Goal: Navigation & Orientation: Find specific page/section

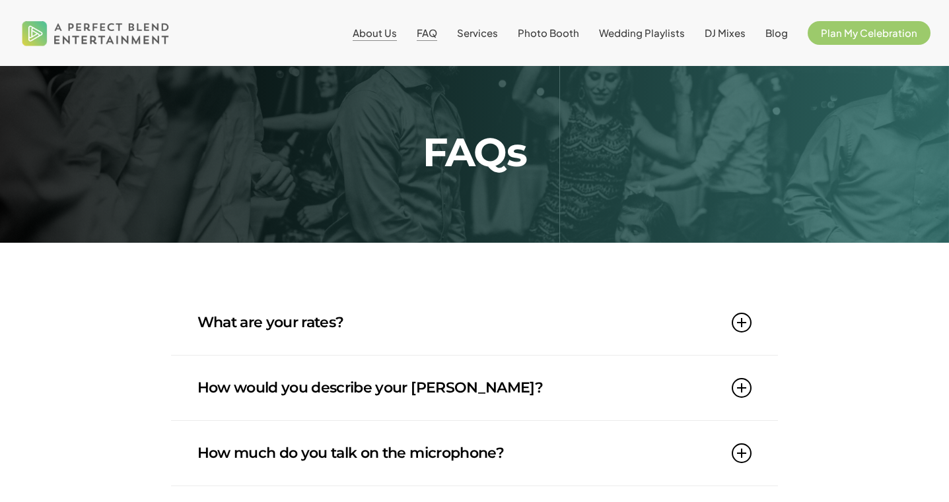
click at [379, 29] on span "About Us" at bounding box center [375, 32] width 44 height 13
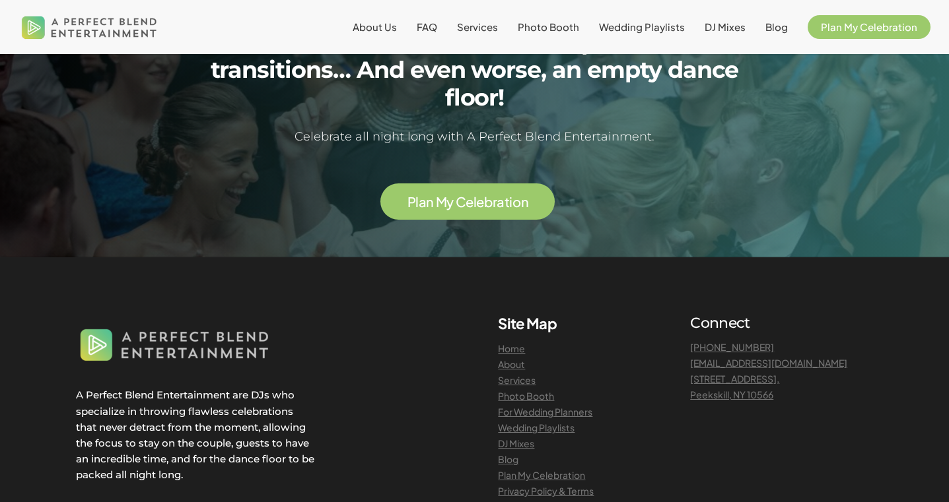
scroll to position [3153, 0]
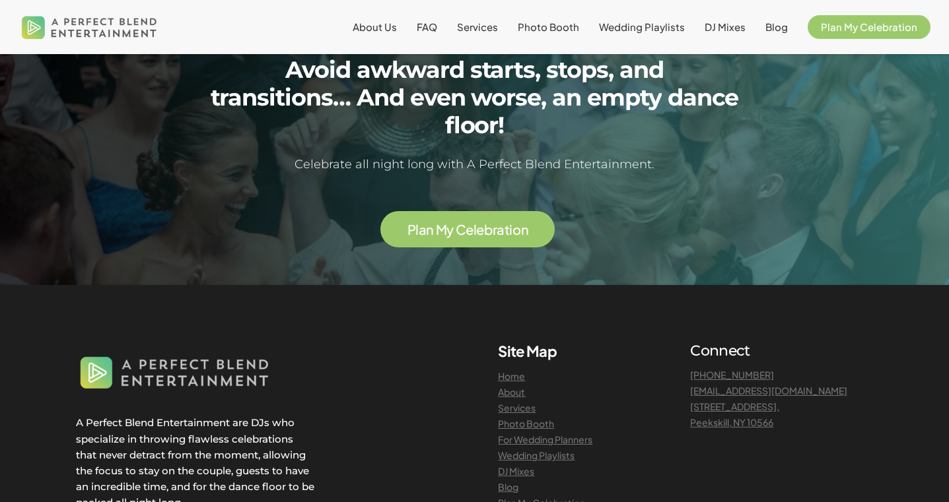
click at [486, 221] on span "P l a n M y C e l e b r a t i o n" at bounding box center [467, 229] width 121 height 17
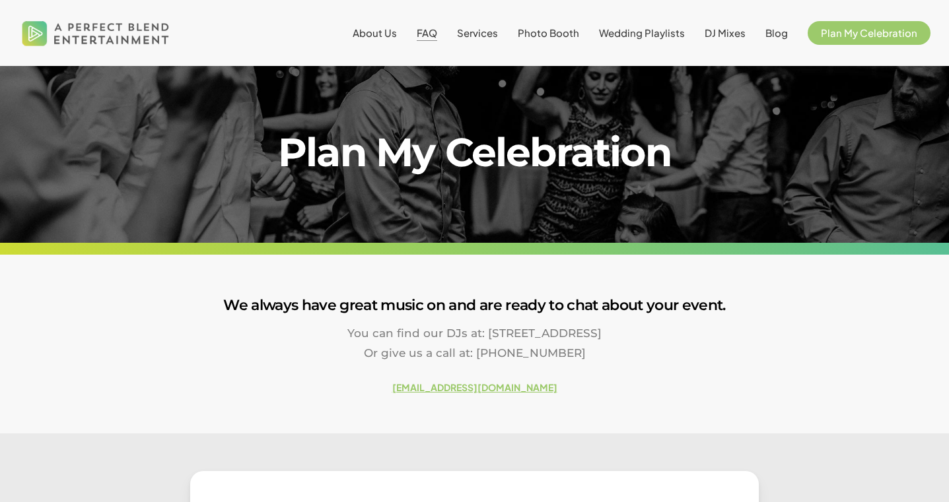
click at [435, 38] on span "FAQ" at bounding box center [427, 32] width 20 height 13
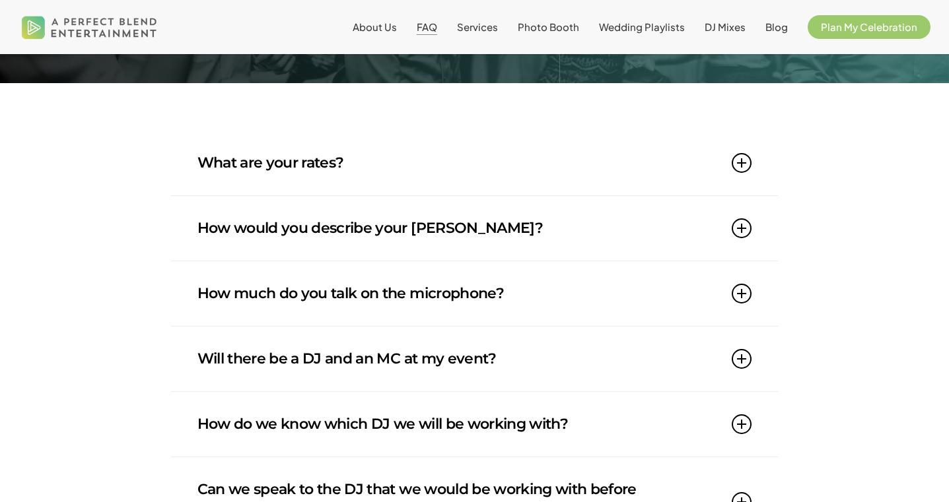
scroll to position [170, 0]
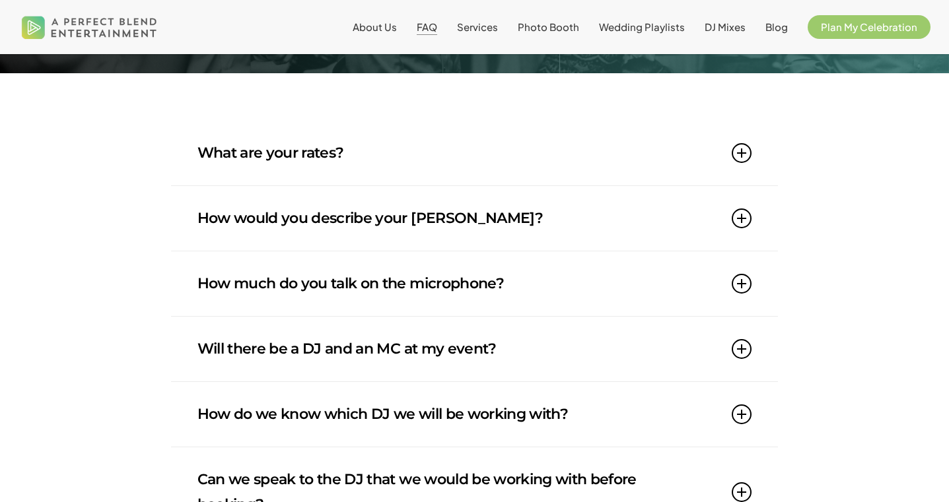
click at [269, 273] on link "How much do you talk on the microphone?" at bounding box center [474, 284] width 555 height 65
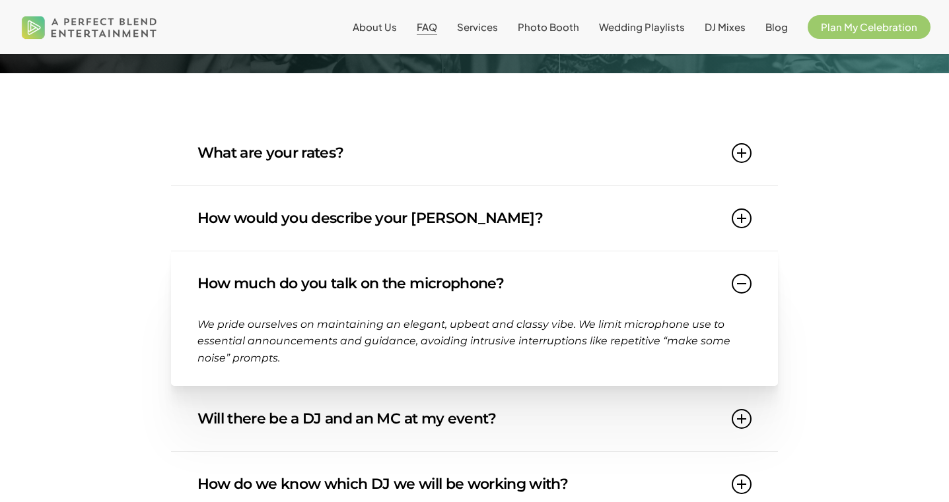
click at [269, 273] on link "How much do you talk on the microphone?" at bounding box center [474, 284] width 555 height 65
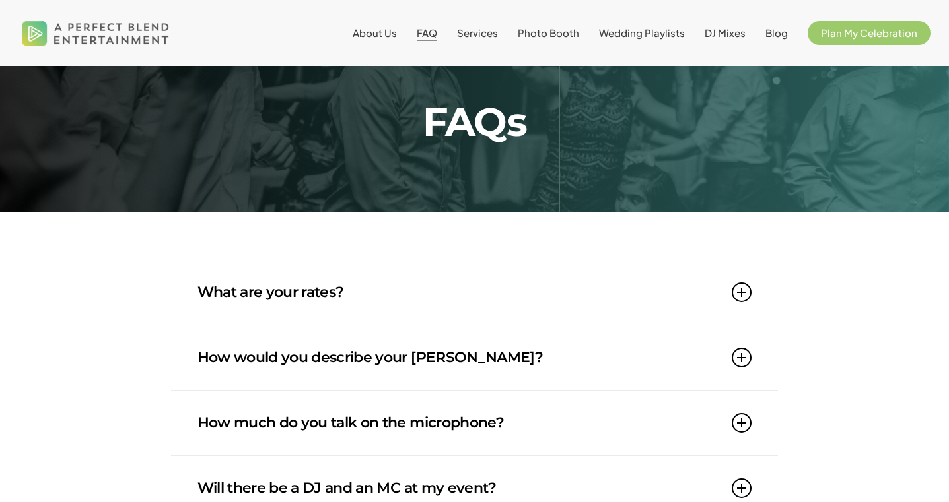
scroll to position [0, 0]
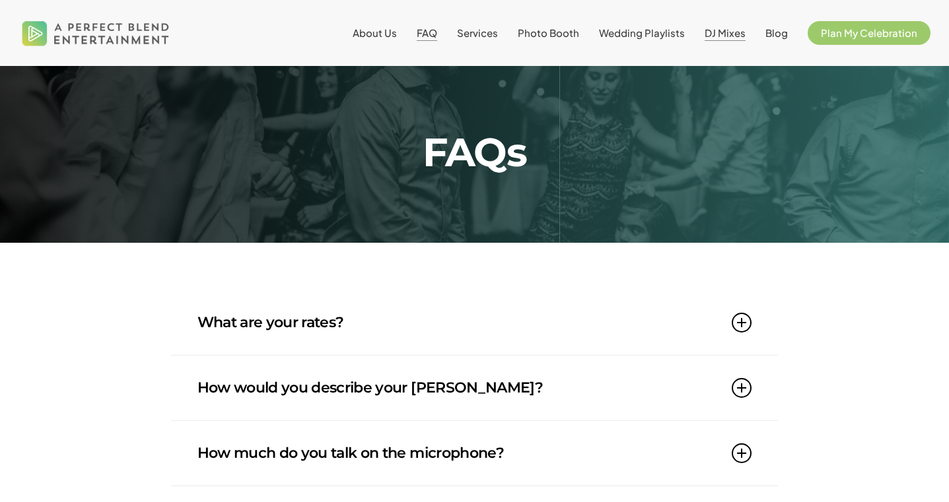
click at [735, 28] on span "DJ Mixes" at bounding box center [724, 32] width 41 height 13
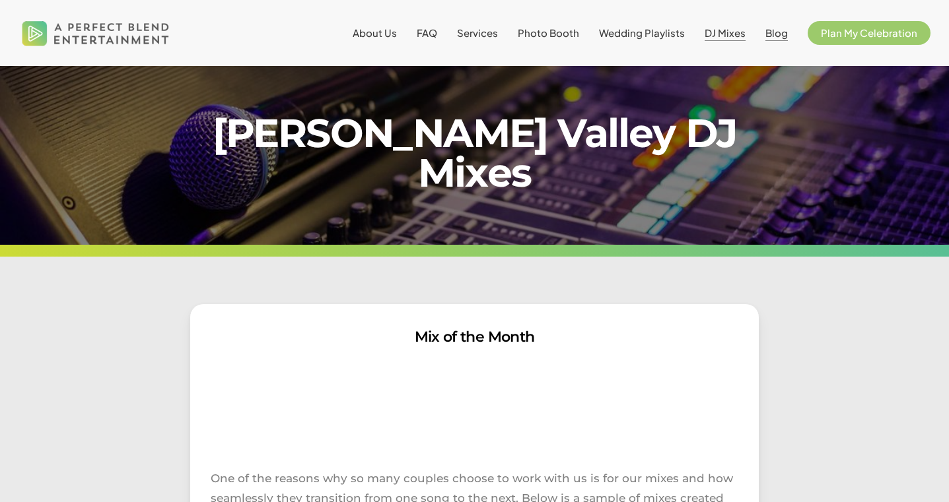
click at [778, 36] on span "Blog" at bounding box center [776, 32] width 22 height 13
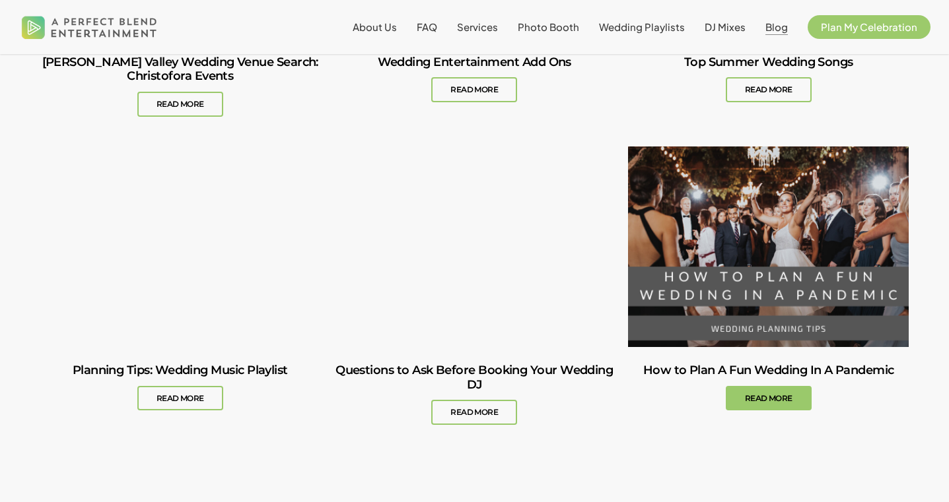
scroll to position [928, 0]
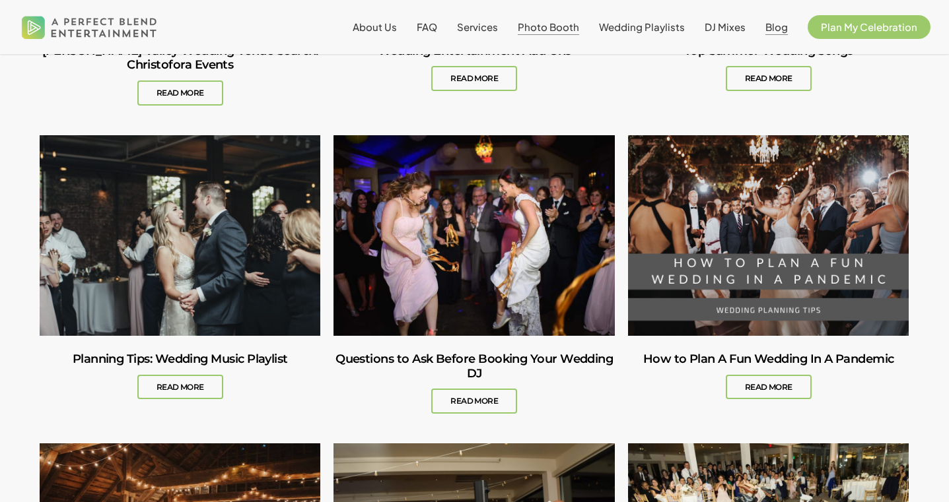
click at [540, 27] on span "Photo Booth" at bounding box center [548, 26] width 61 height 13
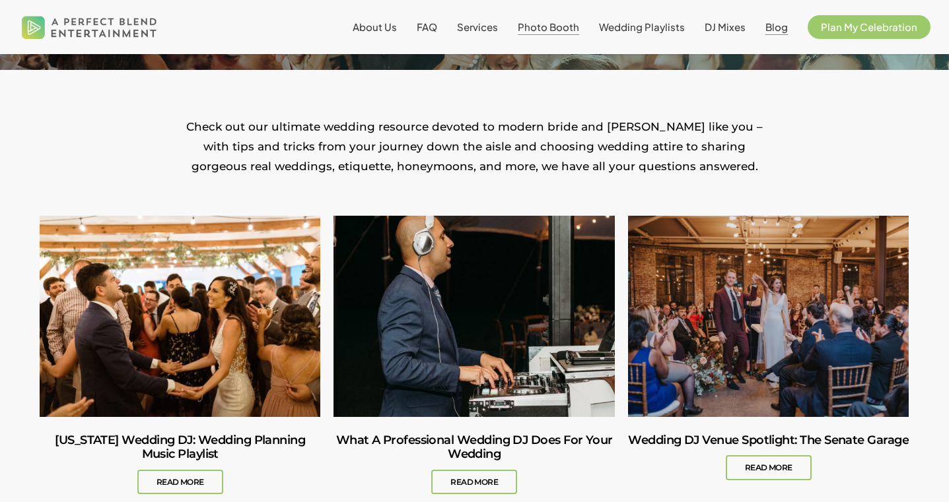
scroll to position [0, 0]
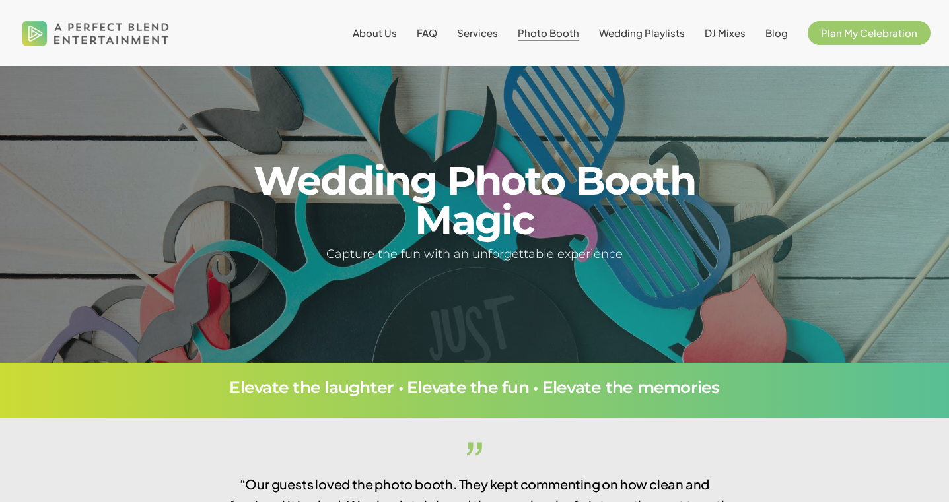
click at [566, 30] on span "Photo Booth" at bounding box center [548, 32] width 61 height 13
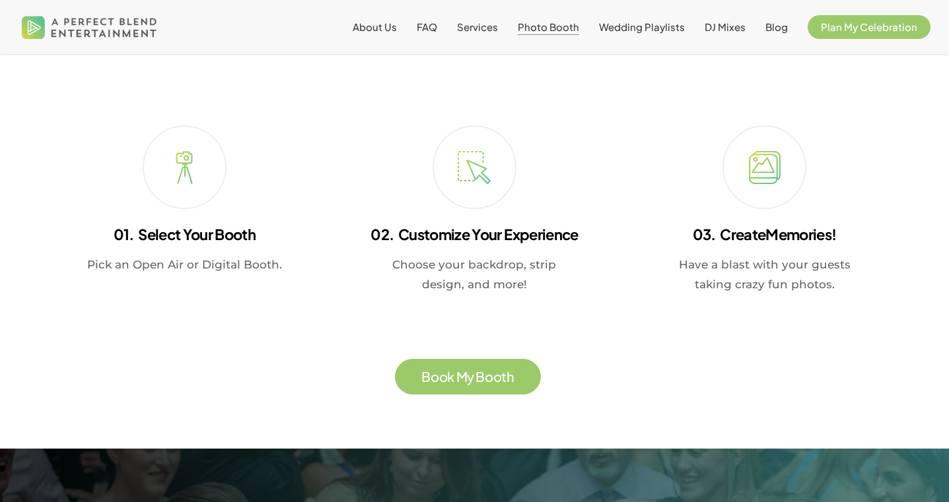
scroll to position [2244, 0]
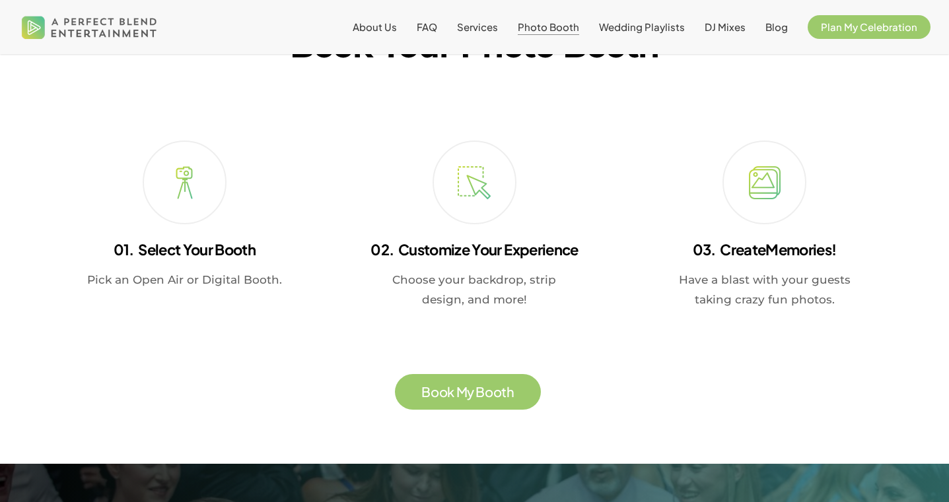
click at [440, 399] on span "o" at bounding box center [443, 392] width 9 height 13
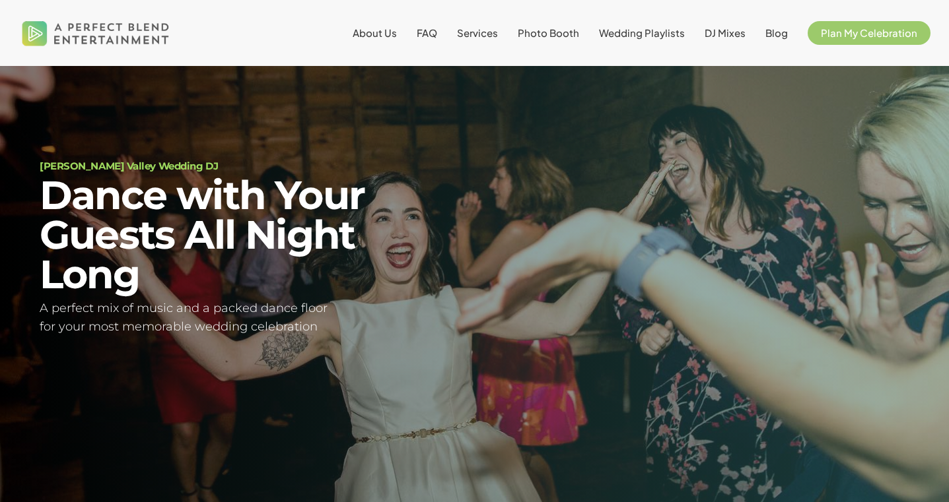
scroll to position [48, 0]
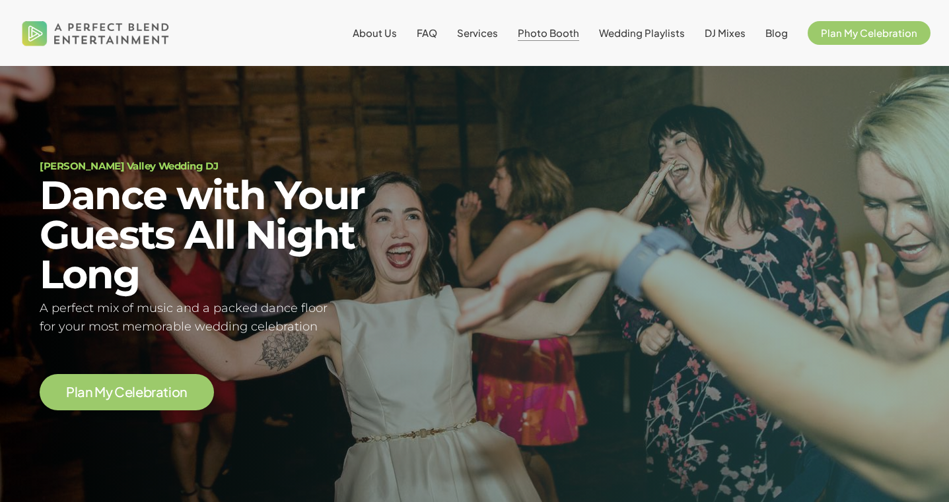
click at [568, 38] on span "Photo Booth" at bounding box center [548, 32] width 61 height 13
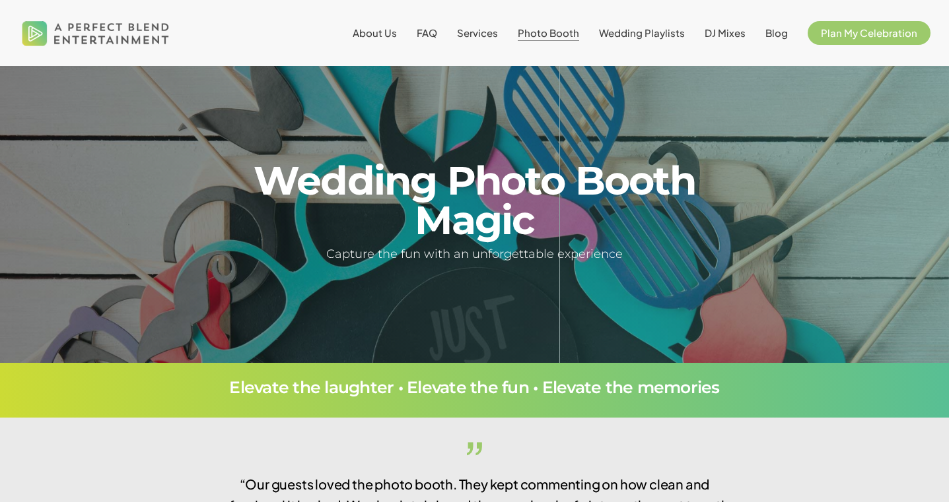
click at [566, 32] on span "Photo Booth" at bounding box center [548, 32] width 61 height 13
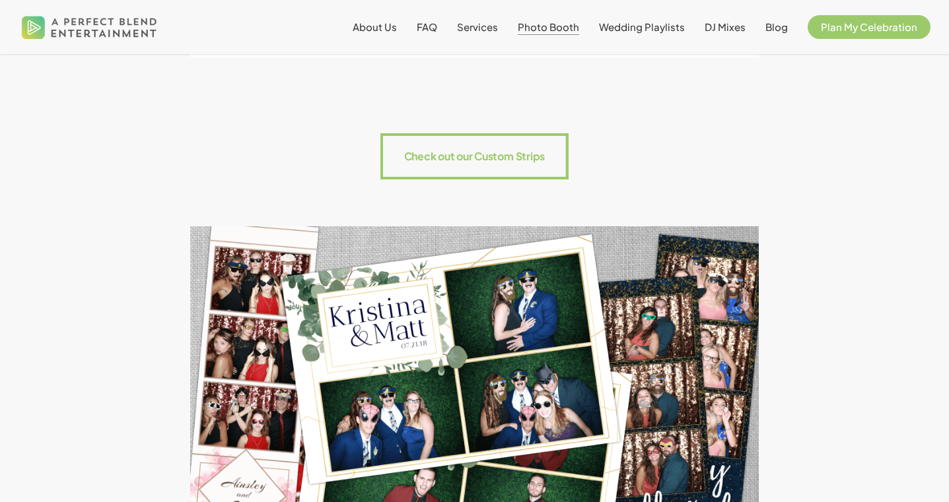
scroll to position [1560, 0]
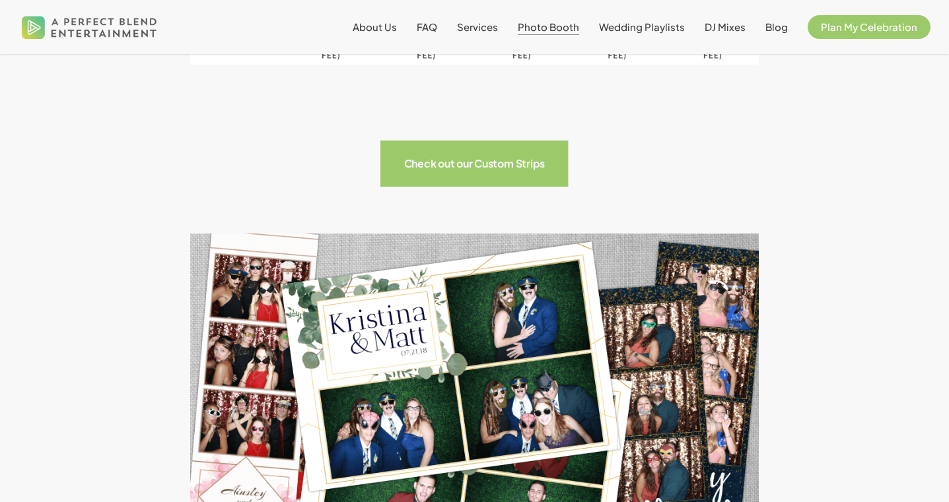
click at [450, 159] on rect at bounding box center [474, 164] width 188 height 46
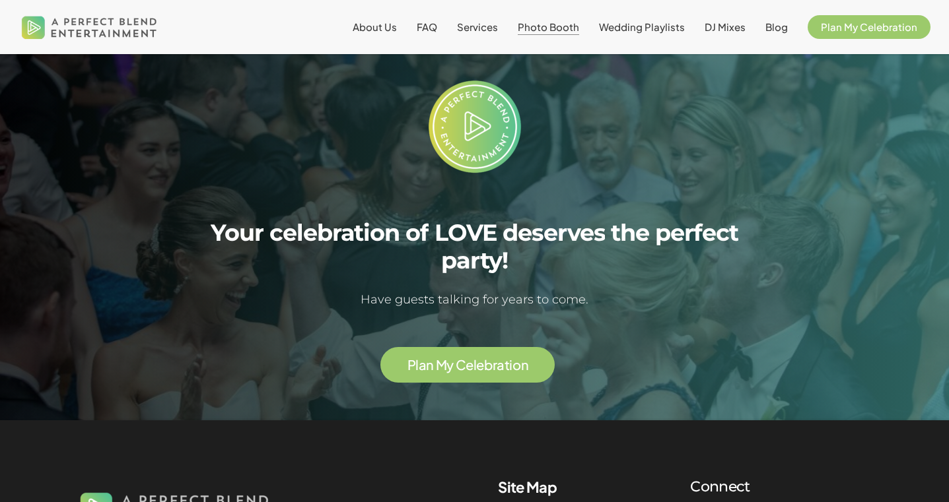
scroll to position [2686, 0]
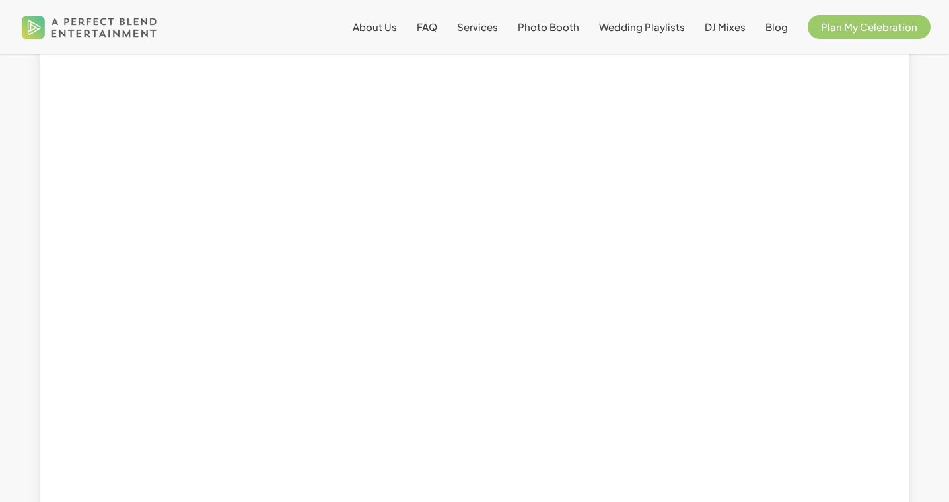
scroll to position [933, 0]
